Goal: Transaction & Acquisition: Purchase product/service

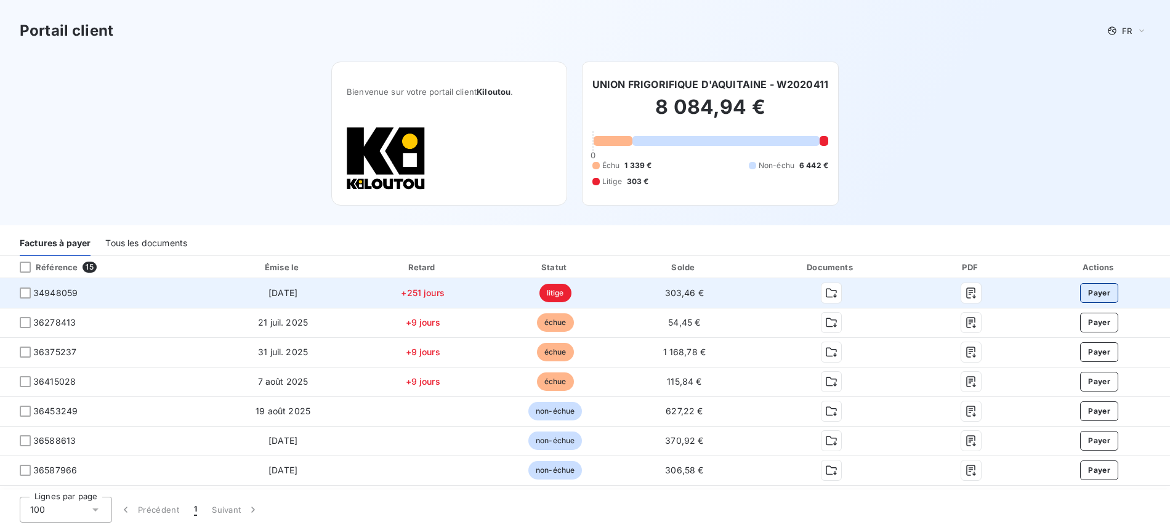
click at [1100, 289] on button "Payer" at bounding box center [1099, 293] width 38 height 20
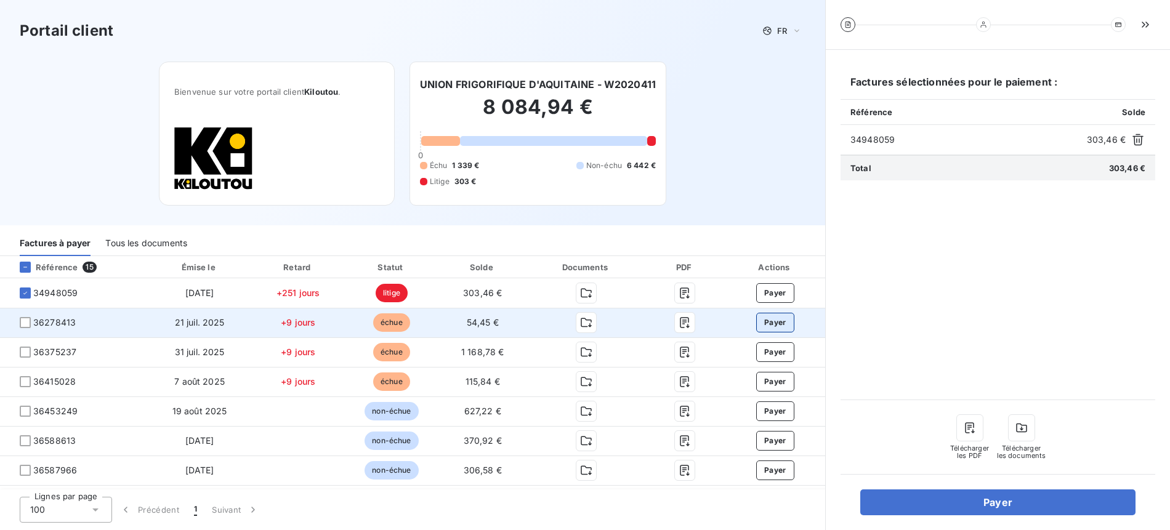
click at [767, 324] on button "Payer" at bounding box center [775, 323] width 38 height 20
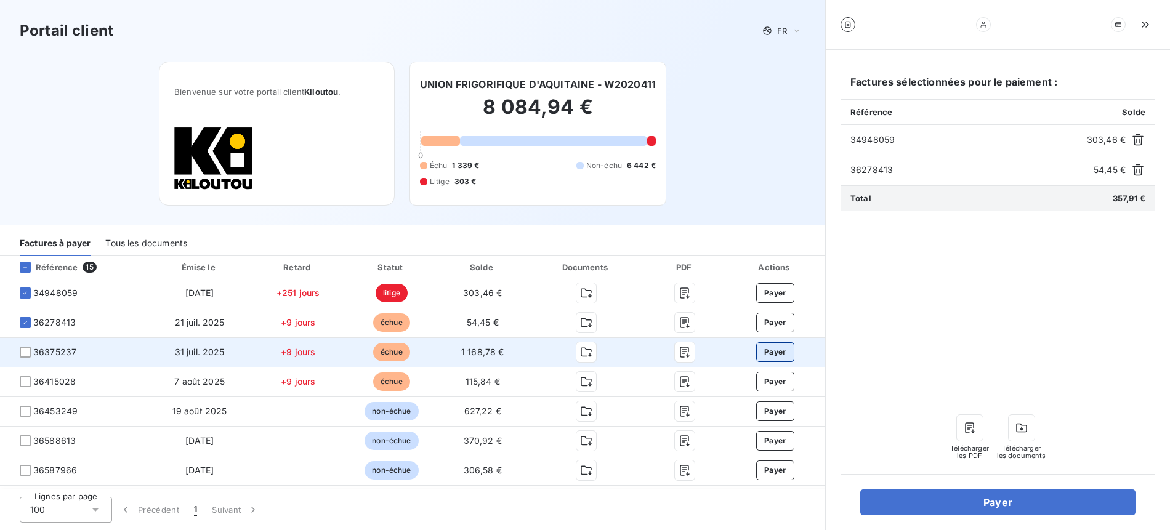
click at [769, 350] on button "Payer" at bounding box center [775, 352] width 38 height 20
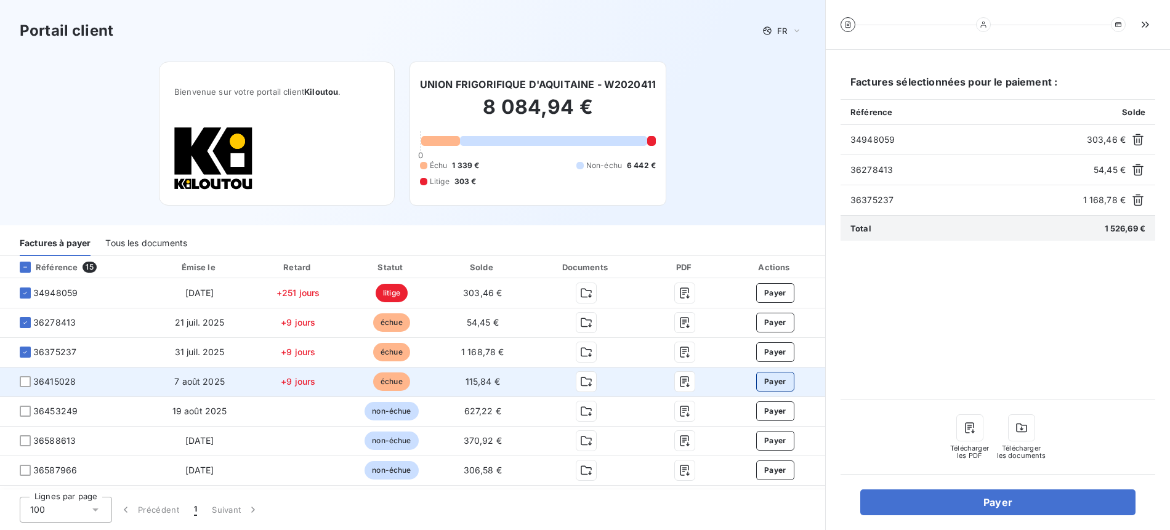
click at [769, 380] on button "Payer" at bounding box center [775, 382] width 38 height 20
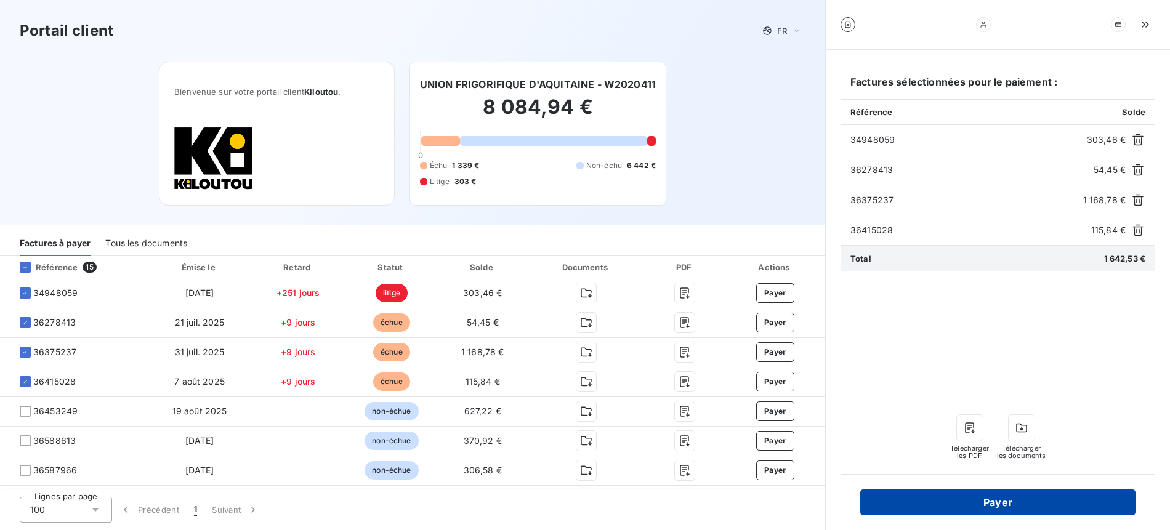
click at [1007, 505] on button "Payer" at bounding box center [997, 502] width 275 height 26
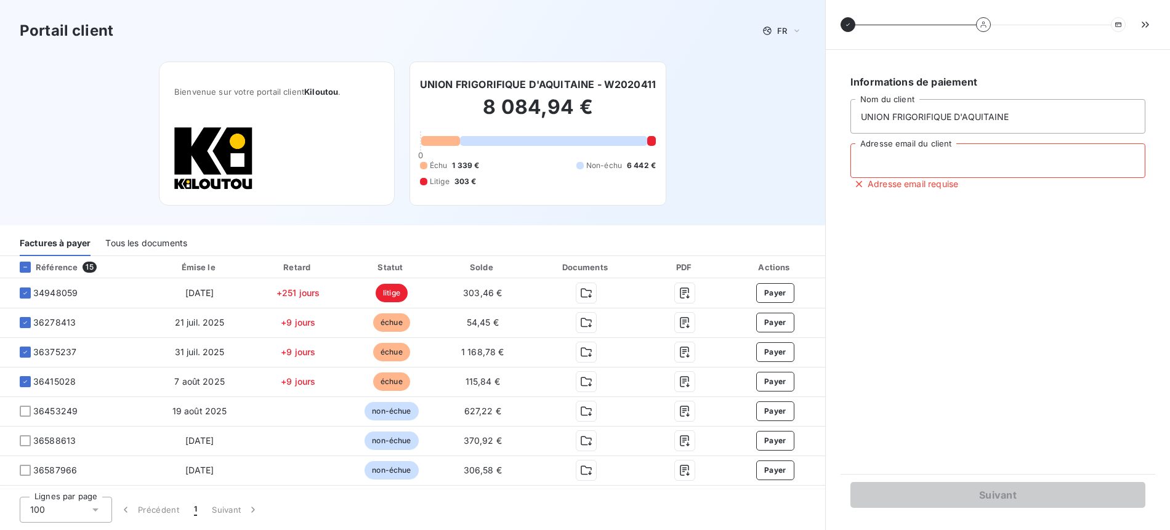
click at [890, 161] on input "Adresse email du client" at bounding box center [997, 160] width 295 height 34
type input "C"
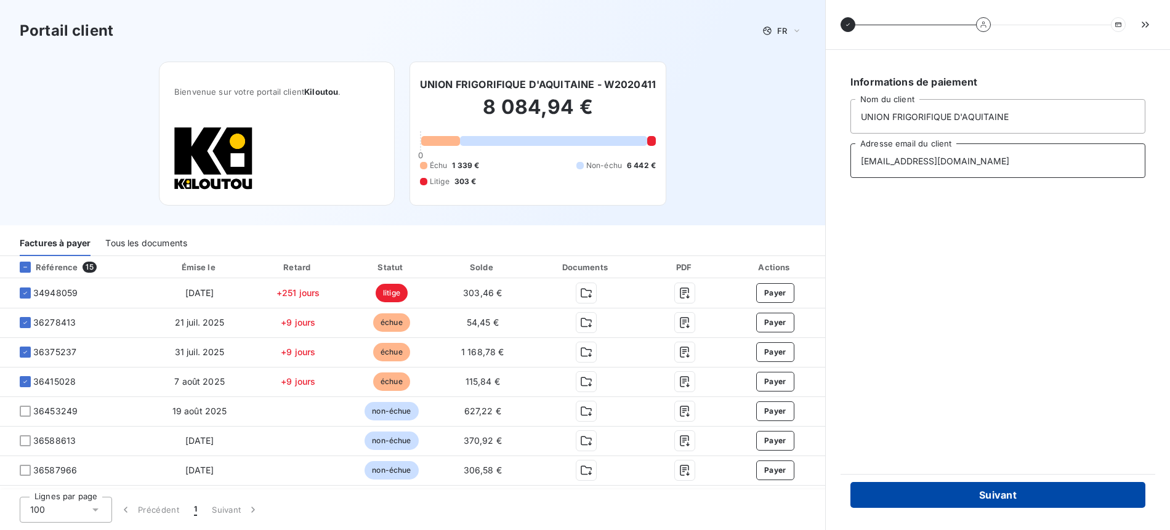
type input "[EMAIL_ADDRESS][DOMAIN_NAME]"
click at [1000, 499] on button "Suivant" at bounding box center [997, 495] width 295 height 26
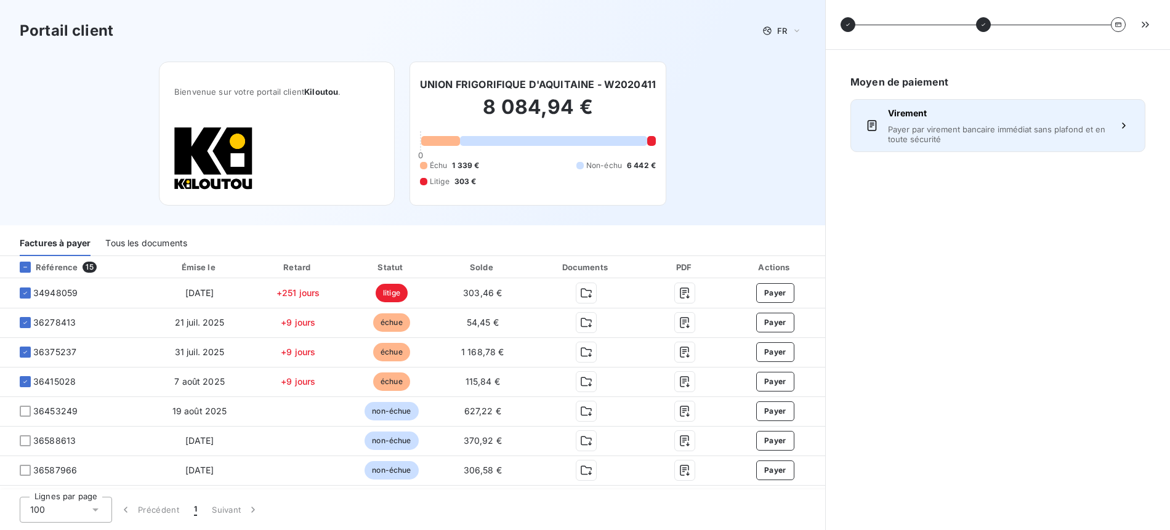
click at [960, 129] on span "Payer par virement bancaire immédiat sans plafond et en toute sécurité" at bounding box center [998, 134] width 220 height 20
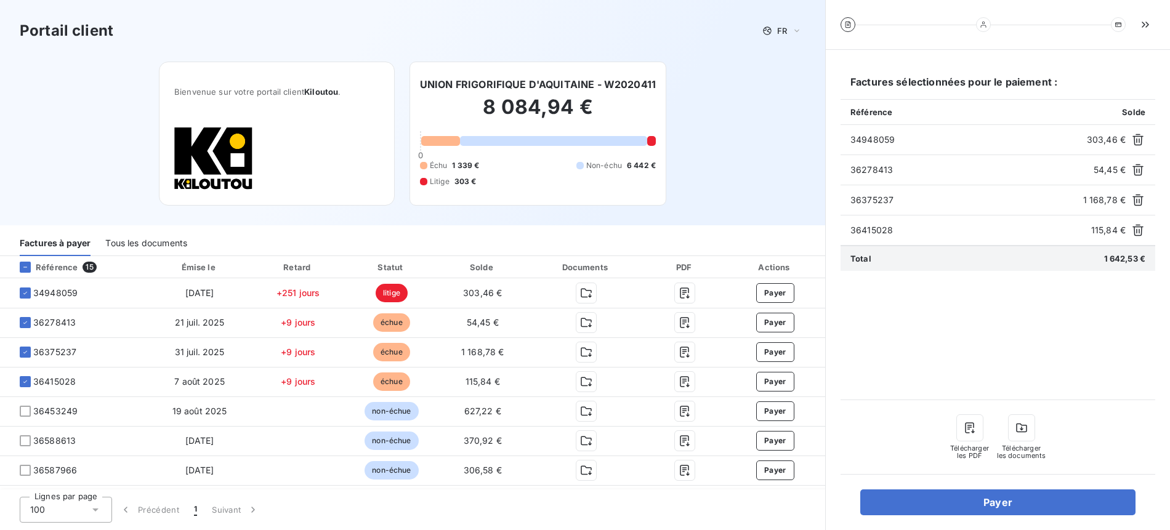
click at [848, 138] on div "34948059 303,46 €" at bounding box center [997, 140] width 315 height 30
drag, startPoint x: 852, startPoint y: 142, endPoint x: 1151, endPoint y: 252, distance: 319.0
click at [1081, 146] on span "34948059" at bounding box center [965, 140] width 231 height 12
copy div "Total 1 642,53 €"
